Goal: Task Accomplishment & Management: Manage account settings

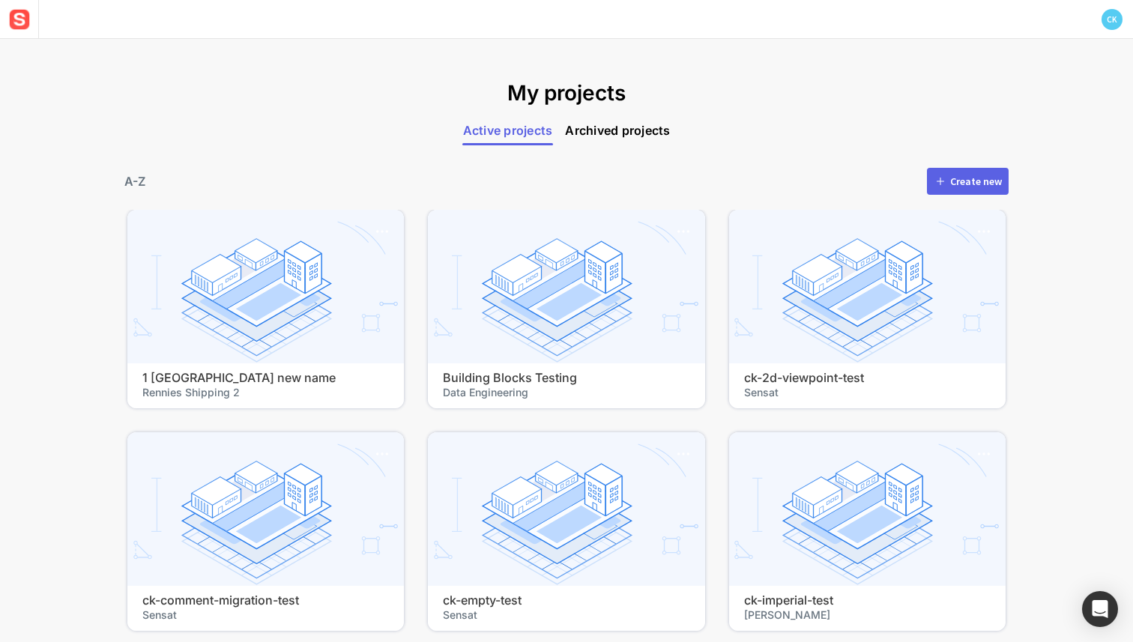
scroll to position [37420, 0]
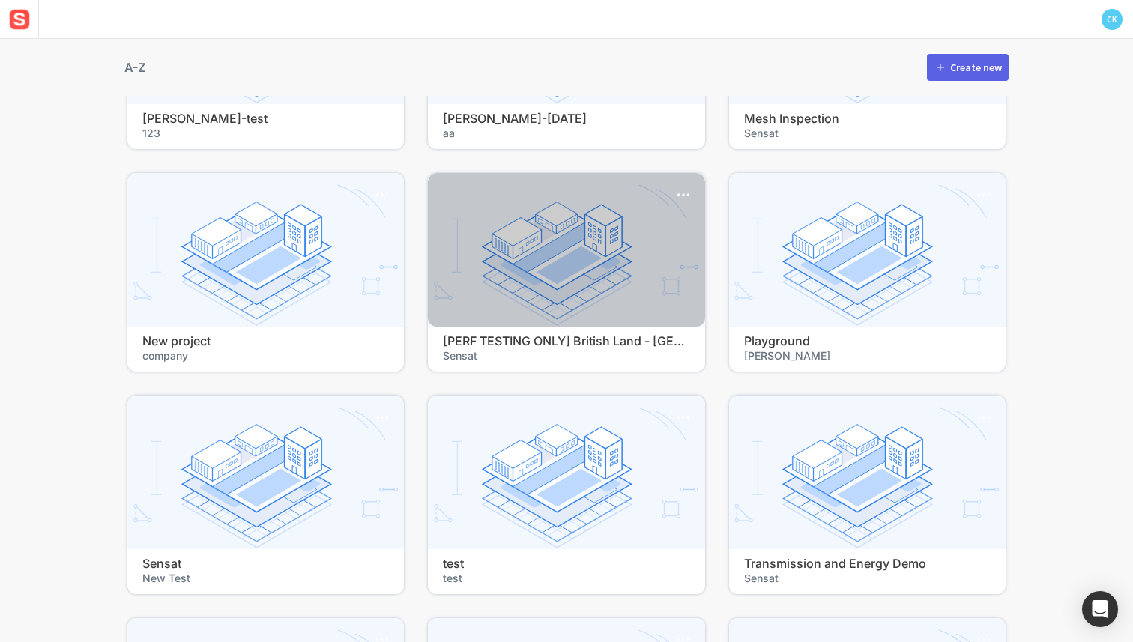
click at [482, 346] on h4 "[PERF TESTING ONLY] British Land - [GEOGRAPHIC_DATA] Water" at bounding box center [566, 341] width 246 height 14
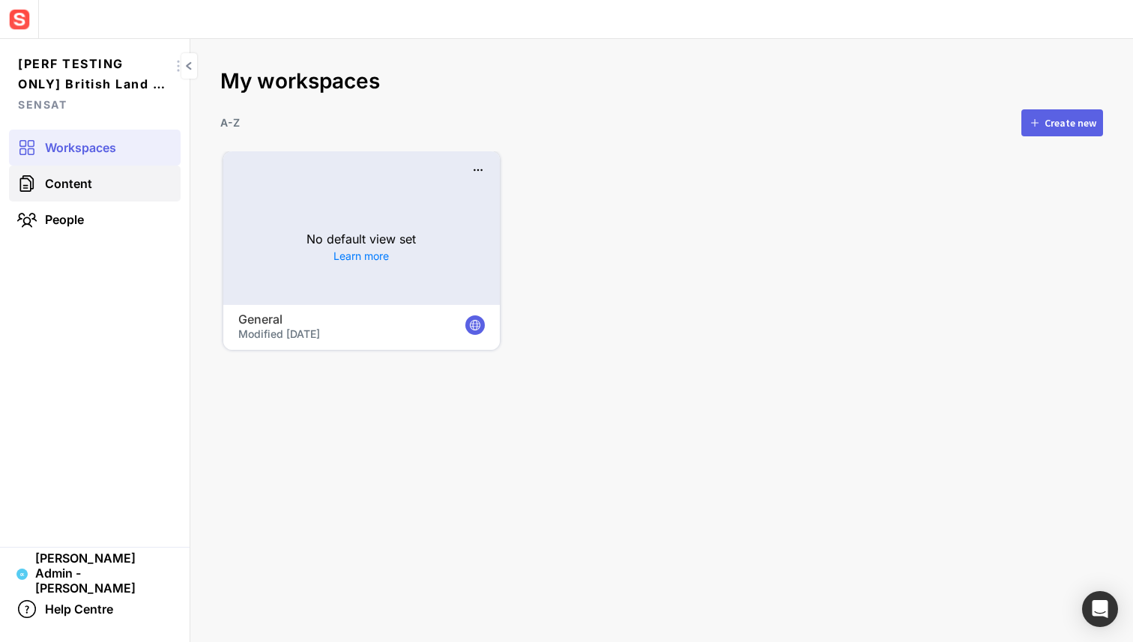
click at [100, 198] on link "Content" at bounding box center [95, 184] width 172 height 36
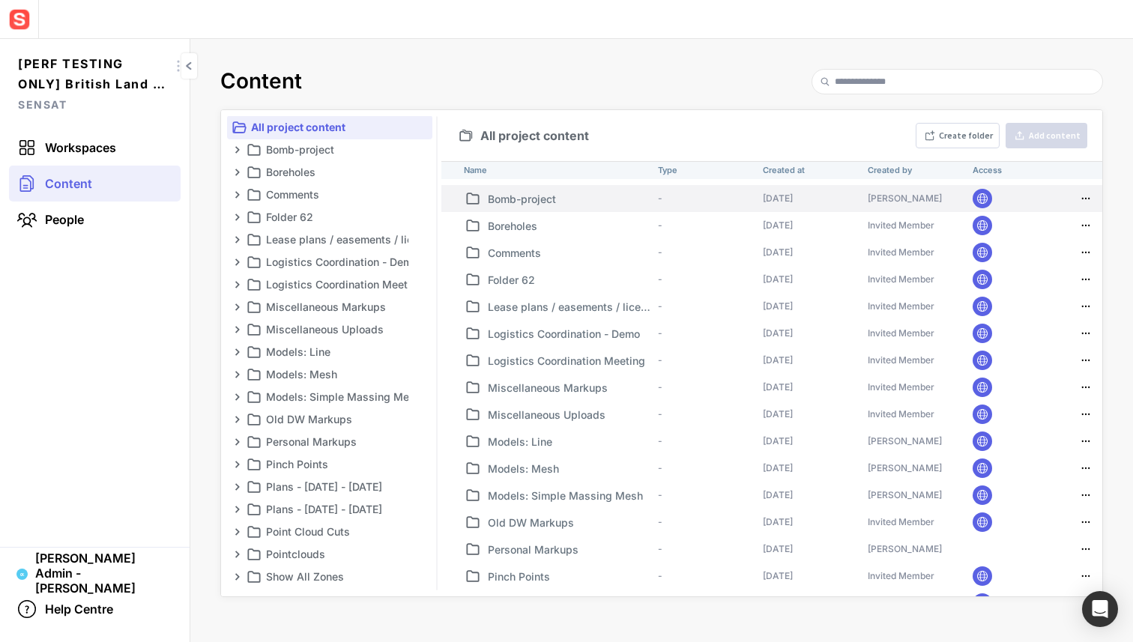
click at [506, 202] on p "Bomb-project" at bounding box center [570, 199] width 164 height 16
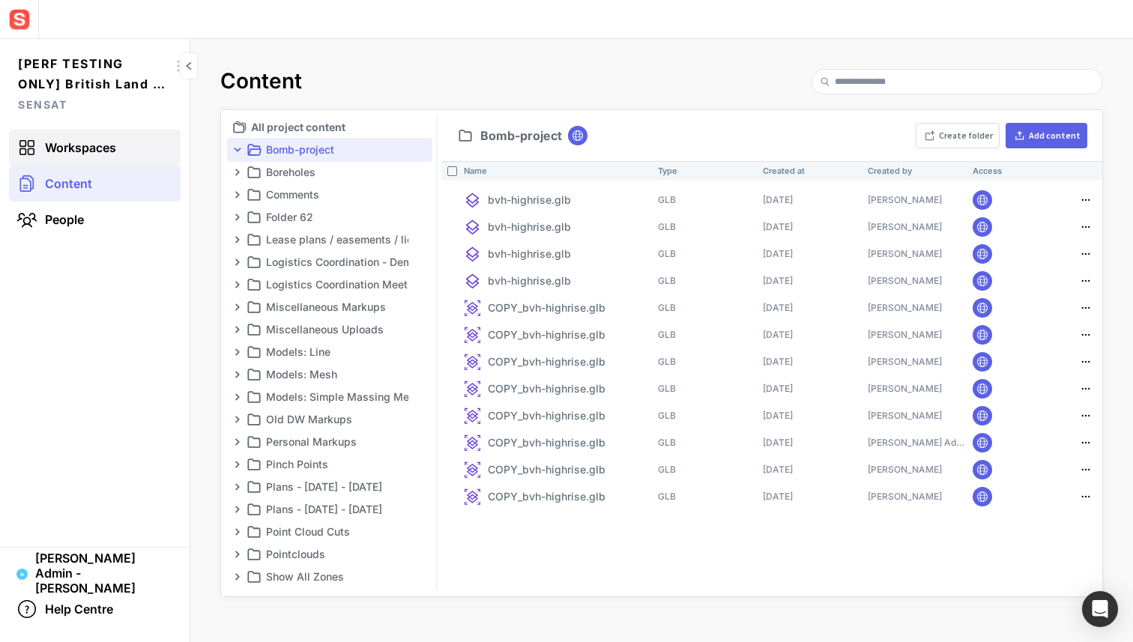
click at [76, 142] on span "Workspaces" at bounding box center [80, 147] width 71 height 15
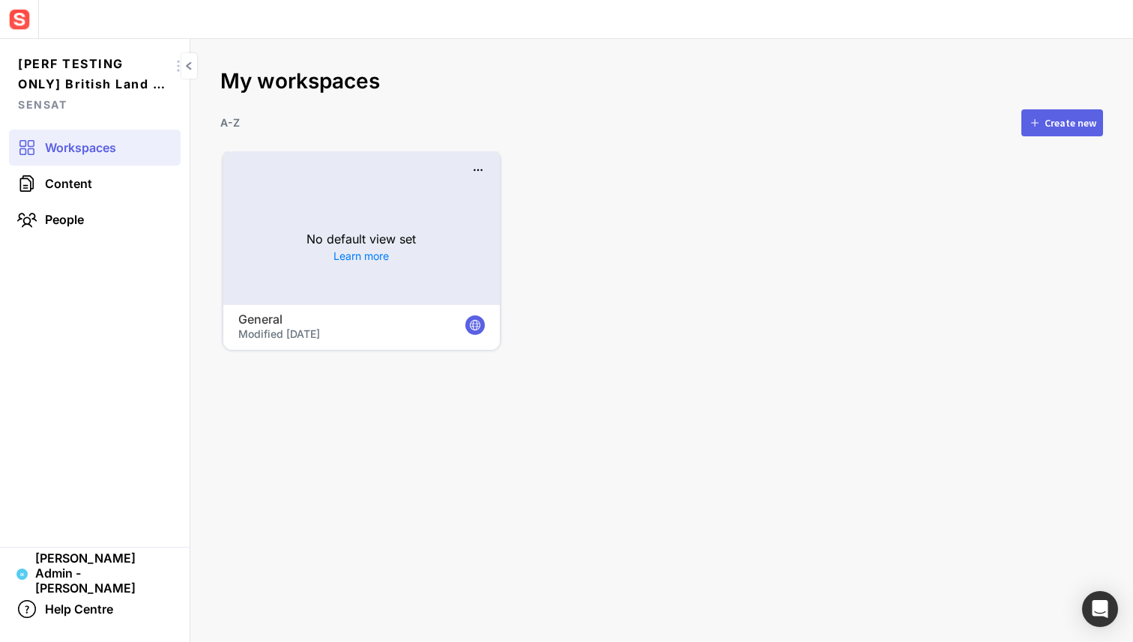
click at [1038, 116] on mapp-icon at bounding box center [1034, 122] width 13 height 13
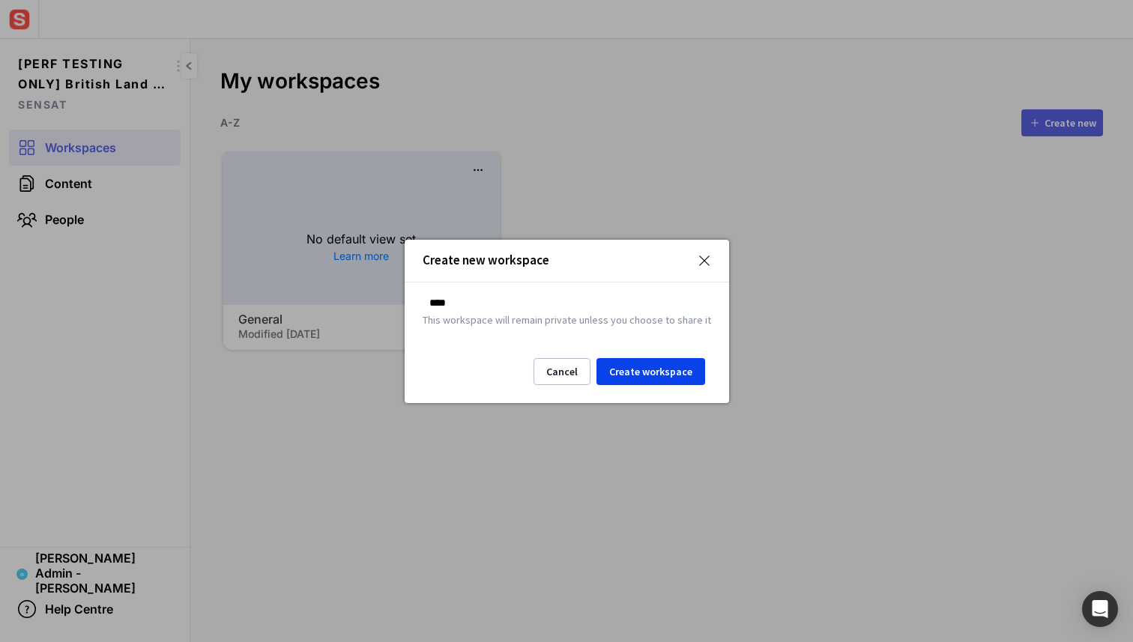
type input "****"
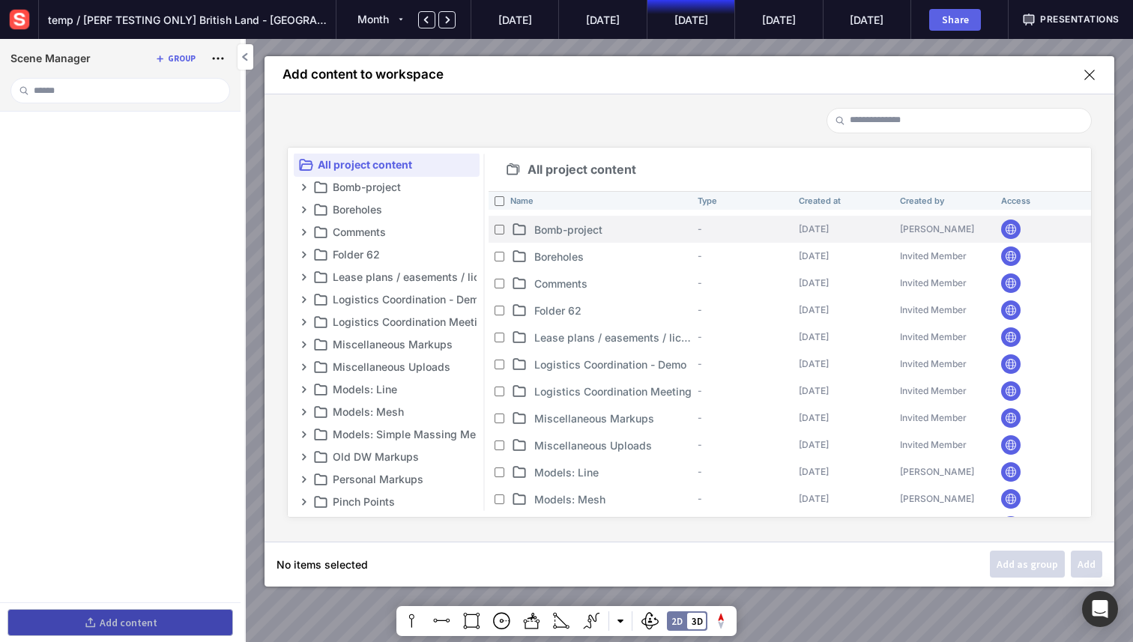
click at [543, 228] on p "Bomb-project" at bounding box center [612, 230] width 157 height 16
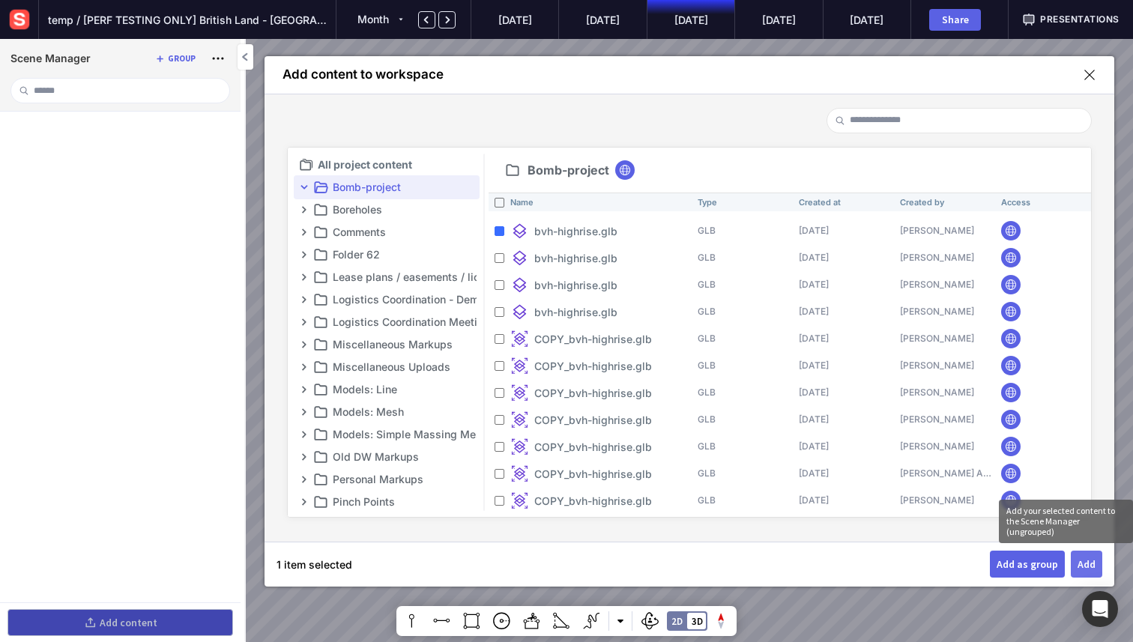
click at [1090, 573] on button "Add" at bounding box center [1086, 564] width 31 height 27
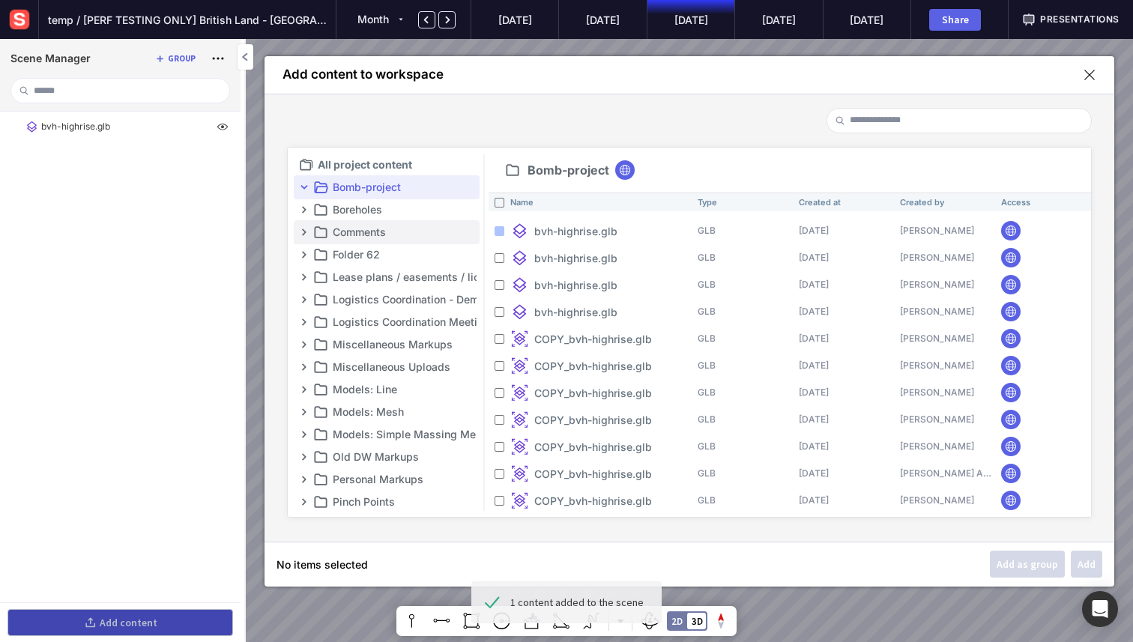
scroll to position [13, 0]
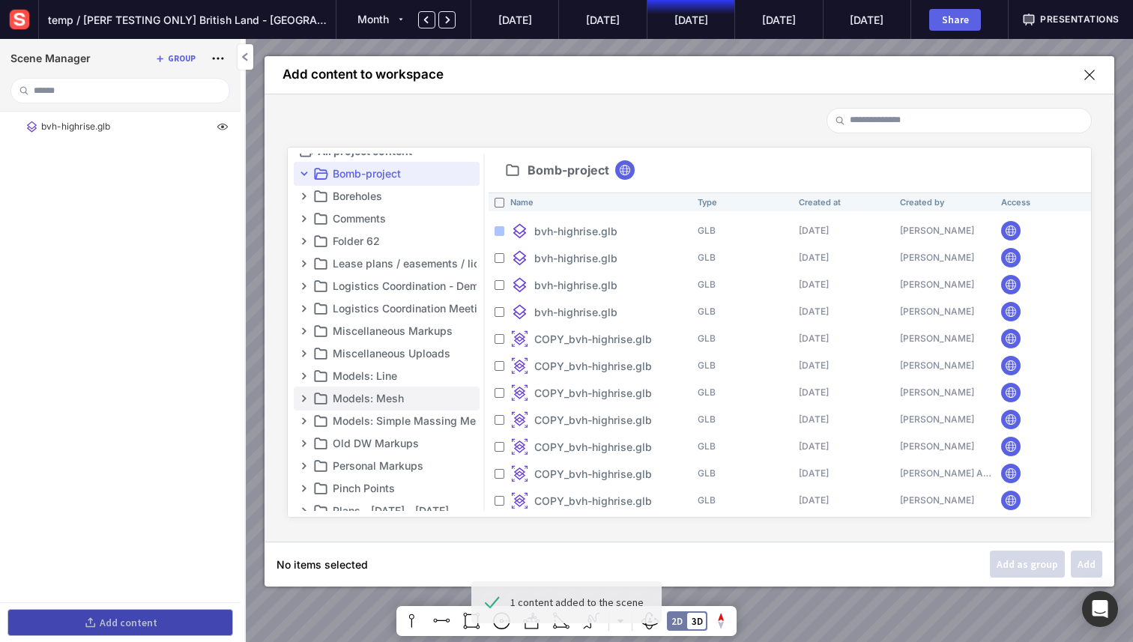
click at [398, 388] on mapp-content-folder-tree-node "Models: Mesh" at bounding box center [387, 399] width 186 height 24
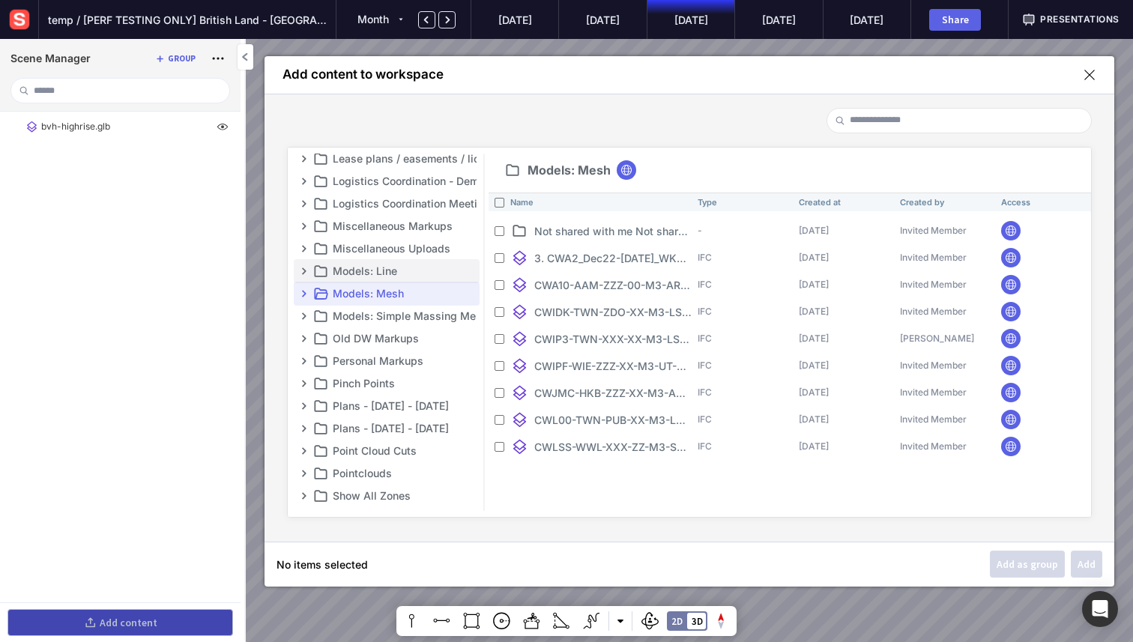
scroll to position [138, 0]
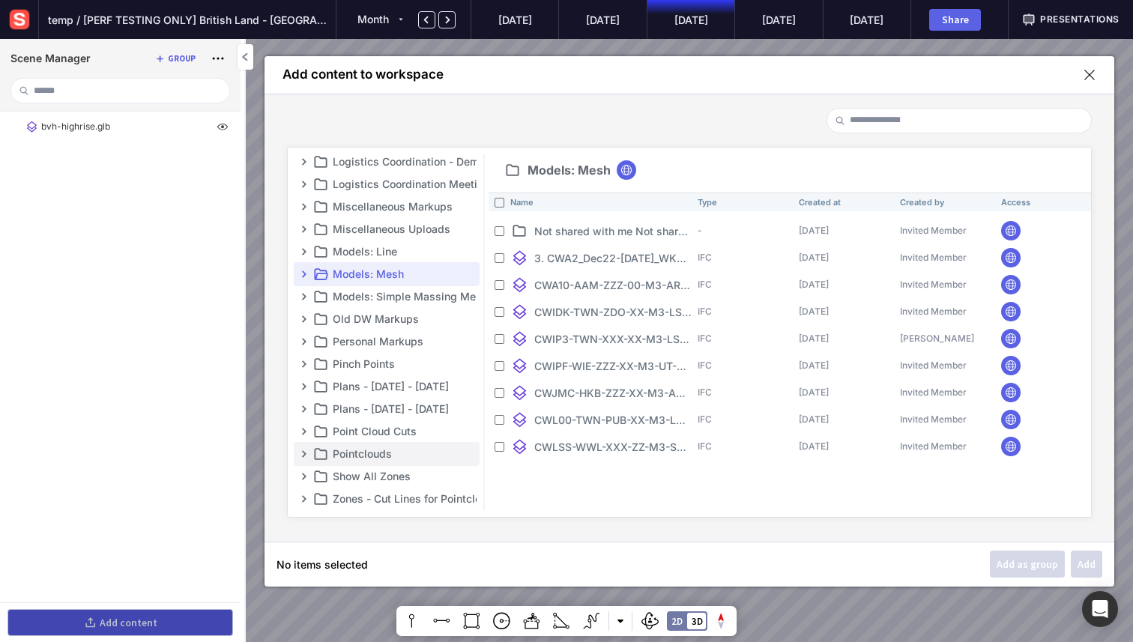
click at [403, 451] on p "Pointclouds" at bounding box center [405, 454] width 144 height 18
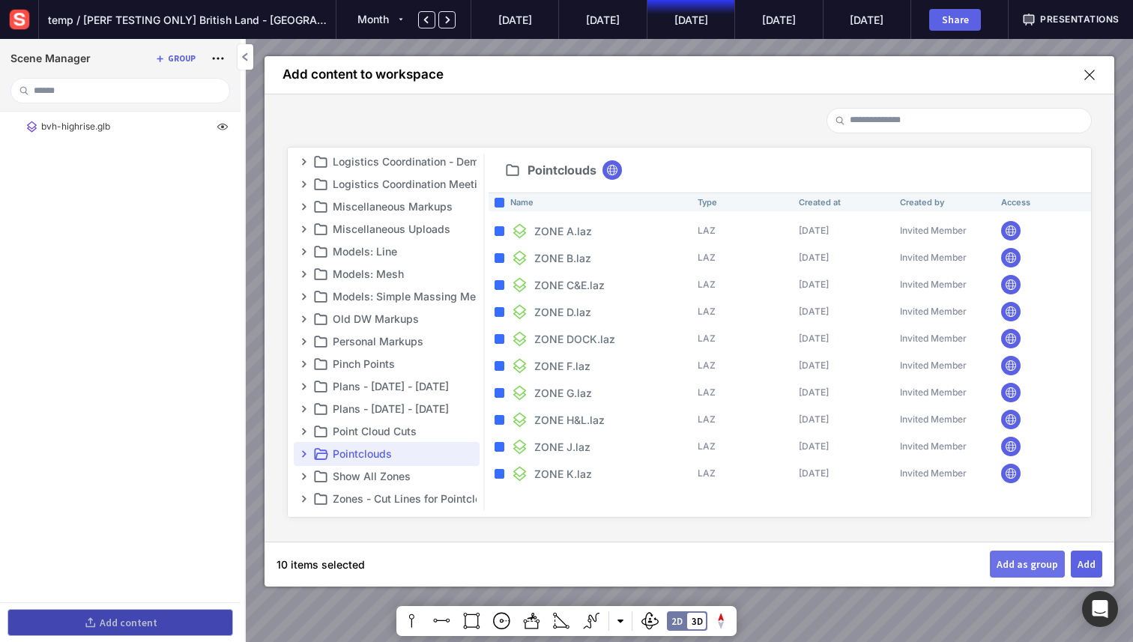
click at [1044, 567] on div "Add as group" at bounding box center [1026, 564] width 61 height 10
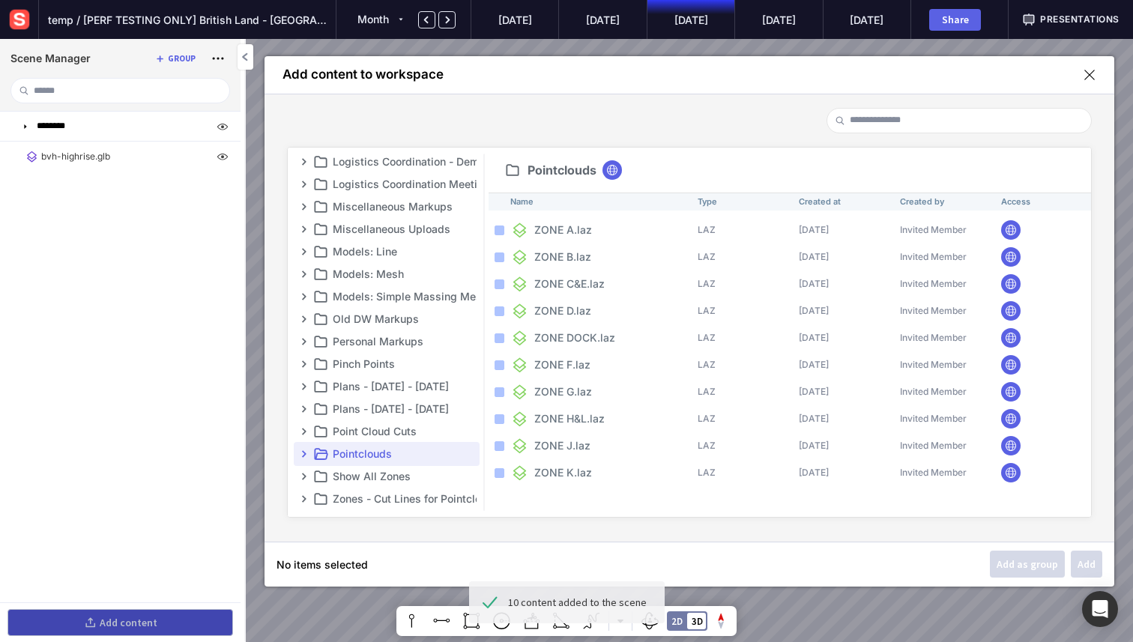
click at [1085, 73] on mapp-icon at bounding box center [1089, 74] width 13 height 13
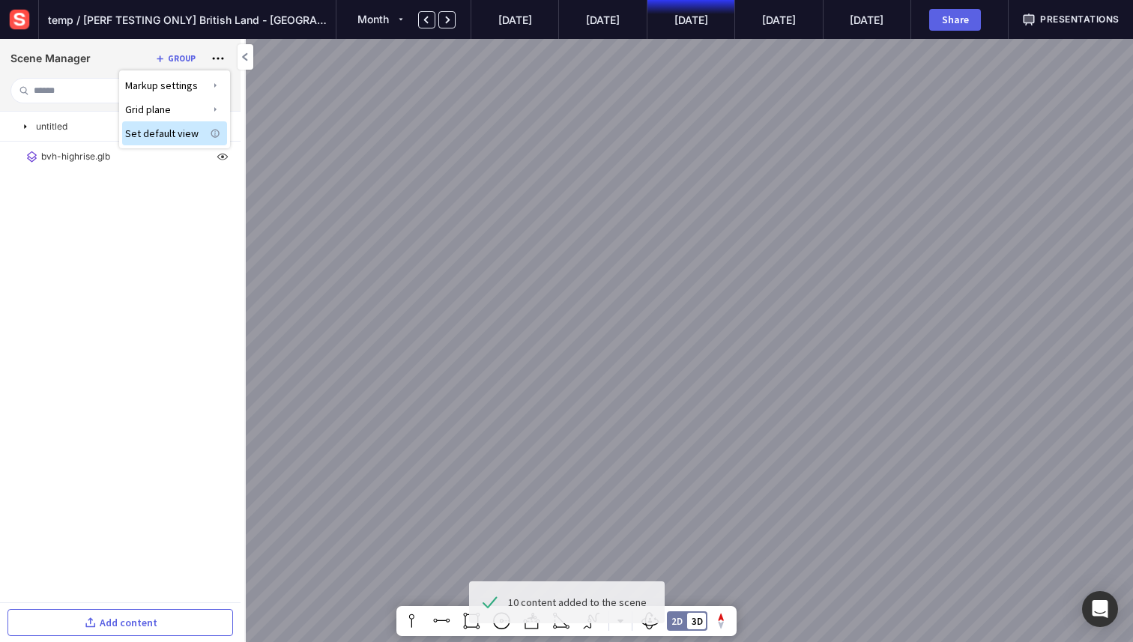
drag, startPoint x: 629, startPoint y: 375, endPoint x: 735, endPoint y: 229, distance: 180.1
click at [735, 229] on div at bounding box center [566, 321] width 1133 height 642
drag, startPoint x: 637, startPoint y: 435, endPoint x: 717, endPoint y: 259, distance: 192.8
click at [717, 260] on div at bounding box center [566, 321] width 1133 height 642
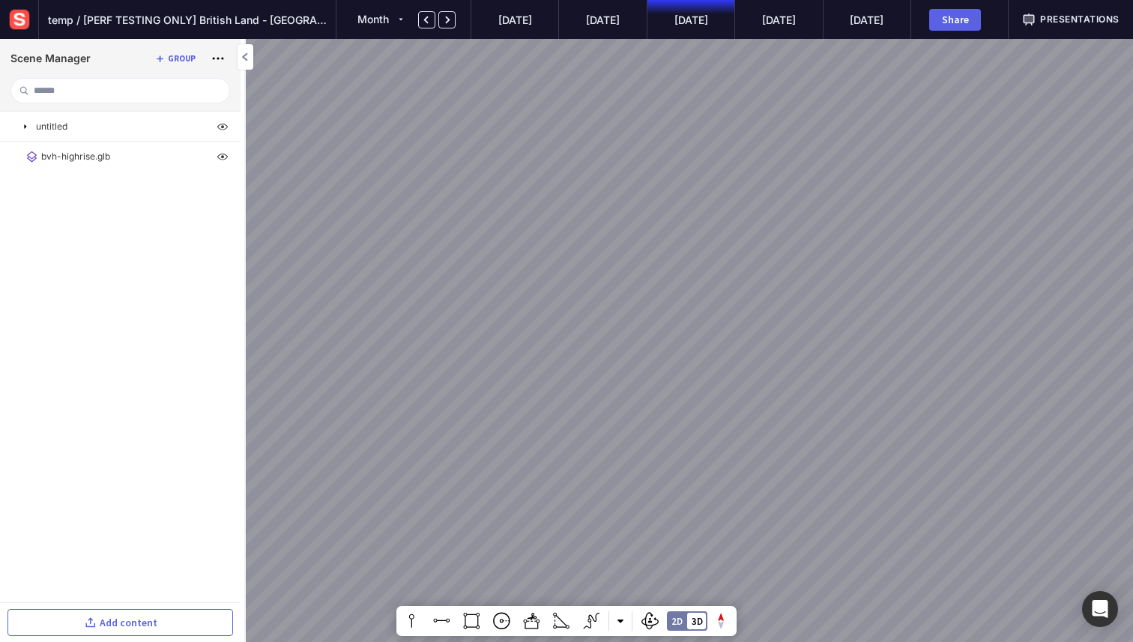
drag, startPoint x: 684, startPoint y: 335, endPoint x: 593, endPoint y: 428, distance: 129.8
click at [594, 429] on div at bounding box center [566, 321] width 1133 height 642
drag, startPoint x: 683, startPoint y: 380, endPoint x: 396, endPoint y: 337, distance: 290.1
click at [398, 337] on div at bounding box center [566, 321] width 1133 height 642
drag, startPoint x: 695, startPoint y: 336, endPoint x: 393, endPoint y: 294, distance: 304.7
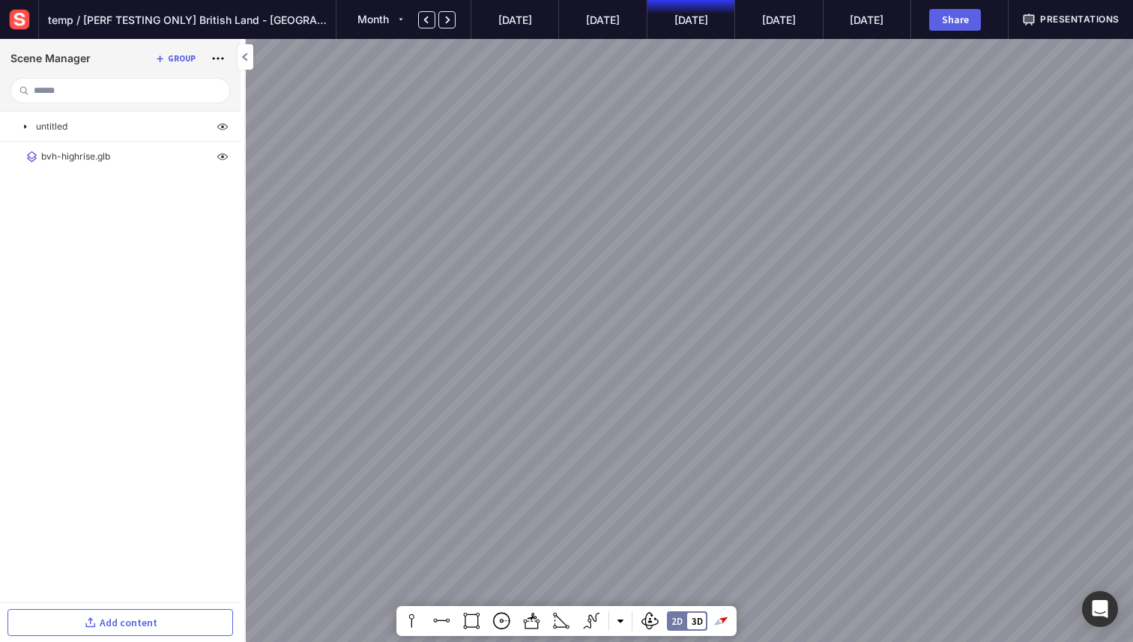
click at [393, 295] on div at bounding box center [566, 321] width 1133 height 642
drag, startPoint x: 562, startPoint y: 285, endPoint x: 682, endPoint y: 195, distance: 149.8
click at [682, 195] on div at bounding box center [566, 321] width 1133 height 642
drag, startPoint x: 667, startPoint y: 258, endPoint x: 568, endPoint y: 335, distance: 125.0
click at [568, 334] on div at bounding box center [566, 321] width 1133 height 642
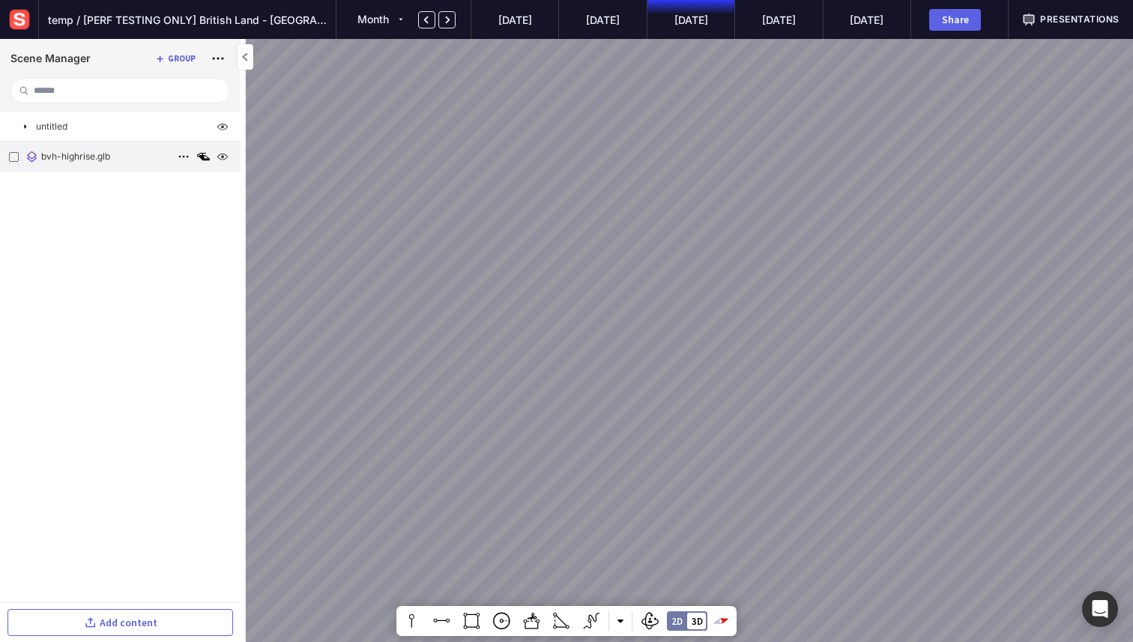
click at [86, 151] on p "bvh-highrise.glb" at bounding box center [75, 156] width 69 height 13
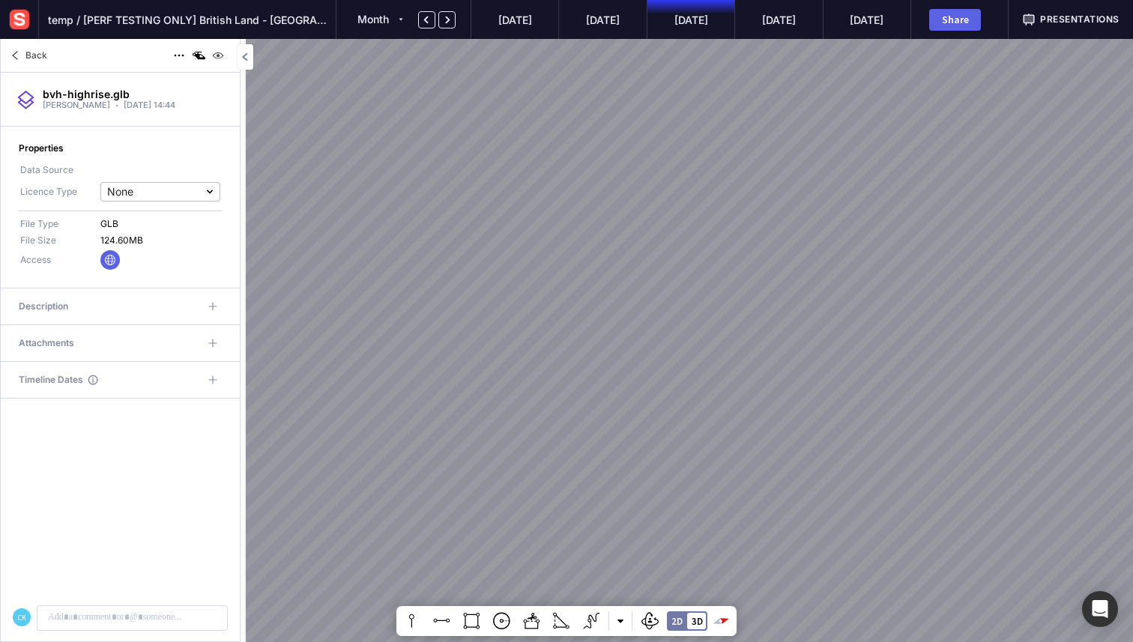
click at [21, 53] on mapp-icon at bounding box center [15, 55] width 18 height 18
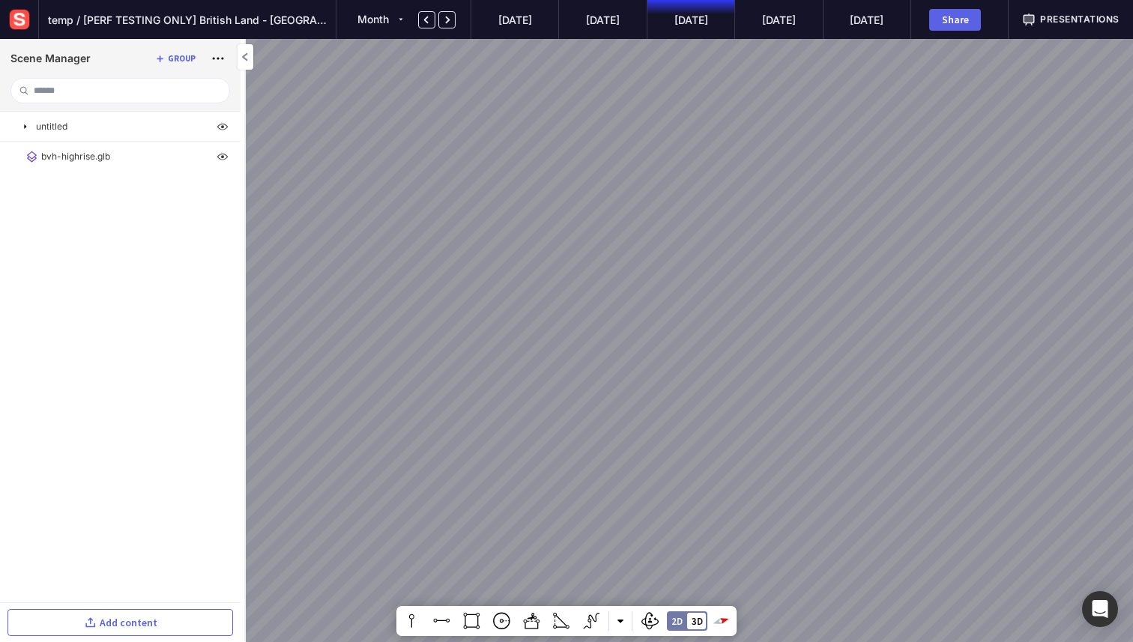
drag, startPoint x: 716, startPoint y: 461, endPoint x: 629, endPoint y: 371, distance: 125.6
click at [629, 371] on div at bounding box center [566, 321] width 1133 height 642
drag, startPoint x: 702, startPoint y: 441, endPoint x: 634, endPoint y: 369, distance: 99.6
click at [635, 369] on div at bounding box center [566, 321] width 1133 height 642
drag, startPoint x: 530, startPoint y: 408, endPoint x: 685, endPoint y: 432, distance: 156.2
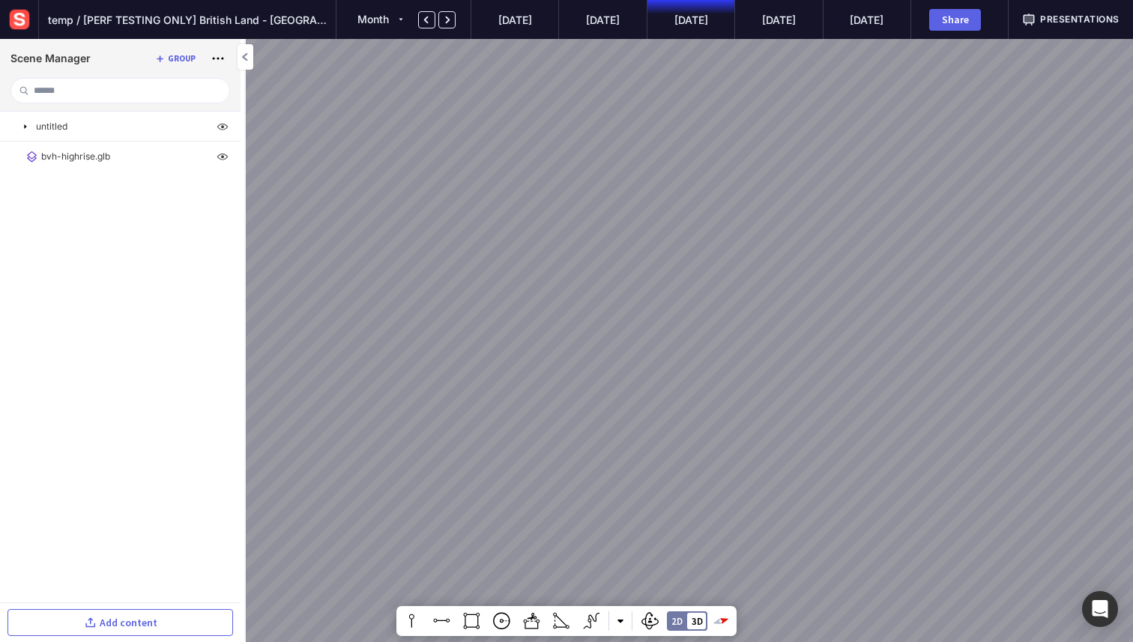
click at [684, 432] on div at bounding box center [566, 321] width 1133 height 642
drag, startPoint x: 587, startPoint y: 340, endPoint x: 611, endPoint y: 345, distance: 23.8
click at [611, 345] on div at bounding box center [566, 321] width 1133 height 642
drag, startPoint x: 578, startPoint y: 290, endPoint x: 578, endPoint y: 415, distance: 125.1
click at [578, 415] on div at bounding box center [566, 321] width 1133 height 642
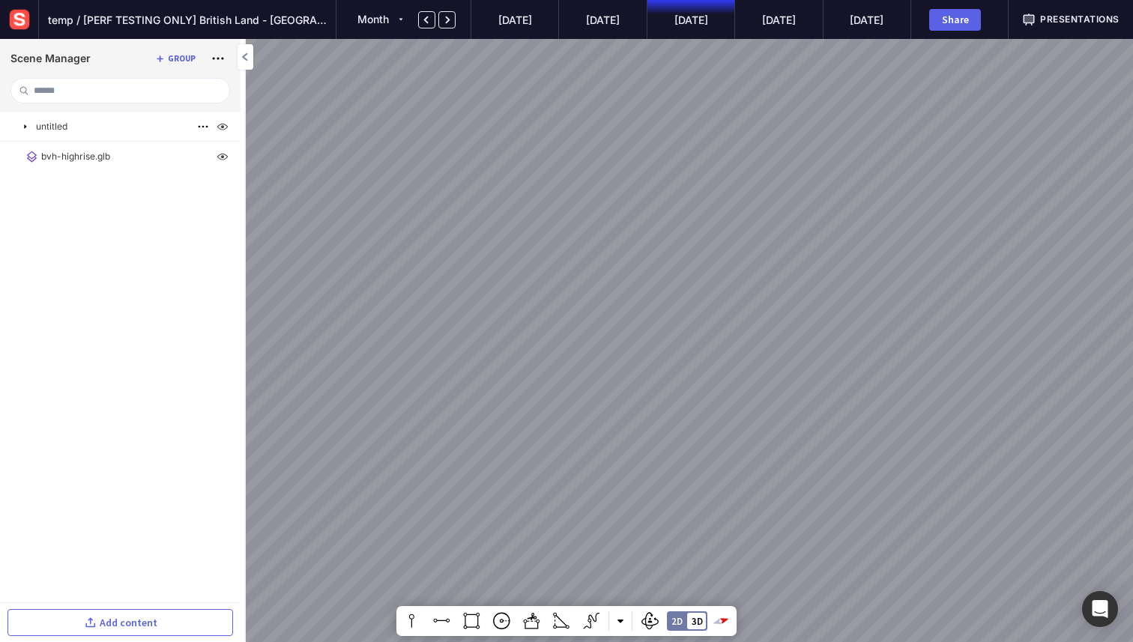
click at [25, 122] on mapp-icon at bounding box center [25, 127] width 12 height 12
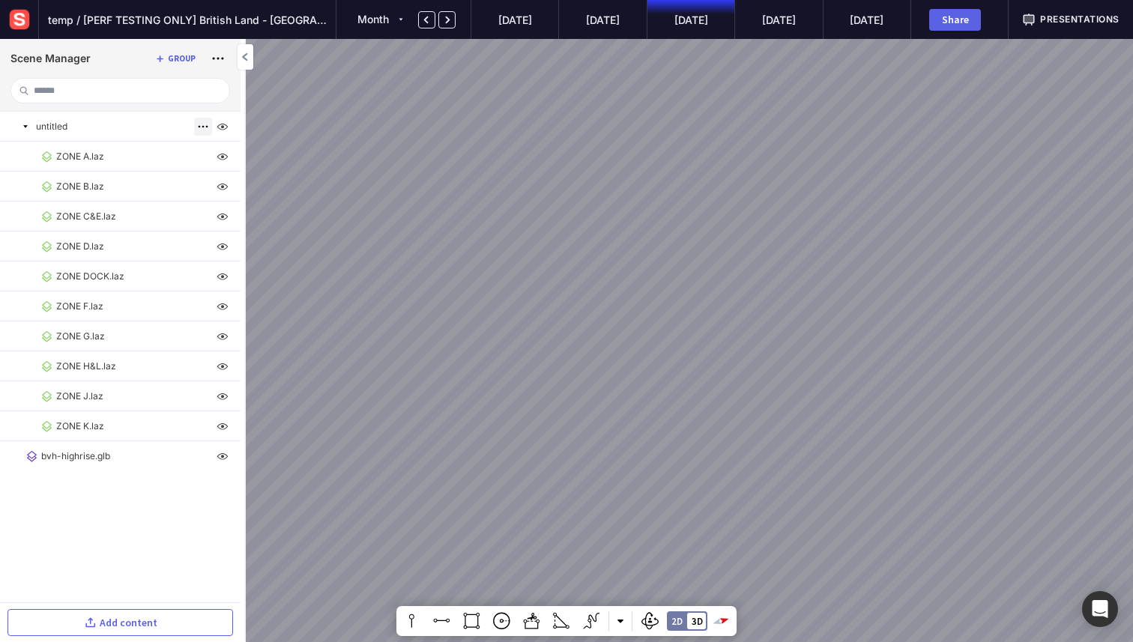
click at [203, 121] on mapp-icon at bounding box center [203, 127] width 18 height 18
click at [144, 154] on label "Rename" at bounding box center [159, 148] width 105 height 24
type input "**********"
click at [25, 127] on mapp-icon at bounding box center [25, 127] width 12 height 12
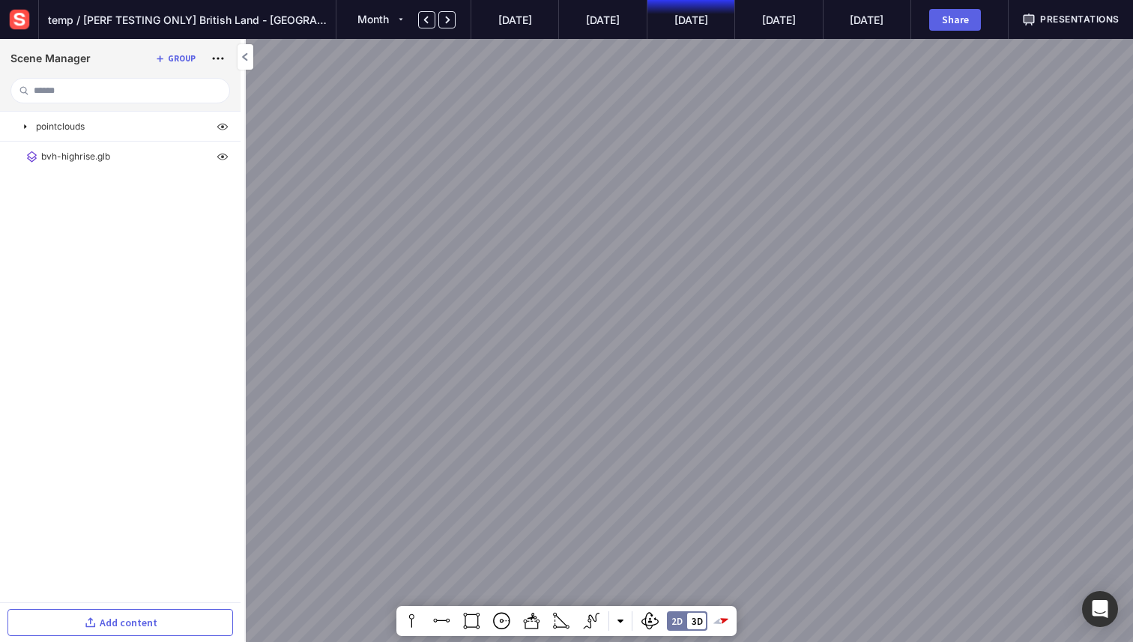
click at [25, 14] on img at bounding box center [19, 19] width 27 height 27
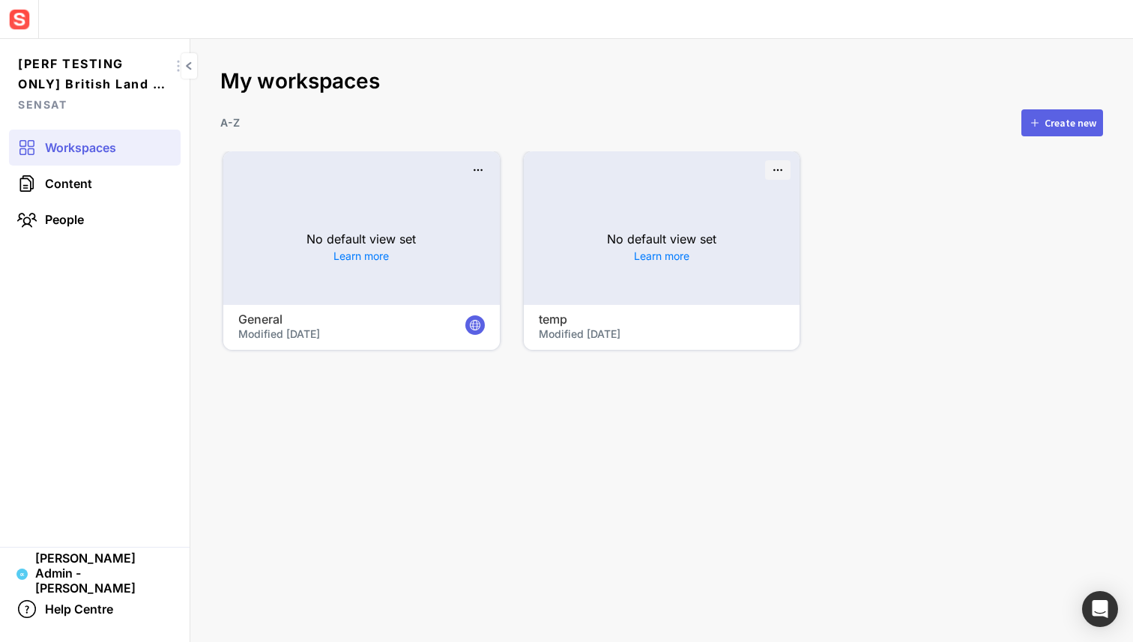
click at [781, 162] on mapp-icon at bounding box center [777, 170] width 17 height 17
click at [757, 188] on span "Rename" at bounding box center [749, 191] width 78 height 13
type input "*******"
click at [396, 409] on mapp-project-scenes-page "My workspaces A-Z Create new No default view set Learn more ck temp Modified [D…" at bounding box center [661, 340] width 943 height 603
click at [290, 321] on h4 "ck temp" at bounding box center [333, 319] width 190 height 14
